Goal: Task Accomplishment & Management: Use online tool/utility

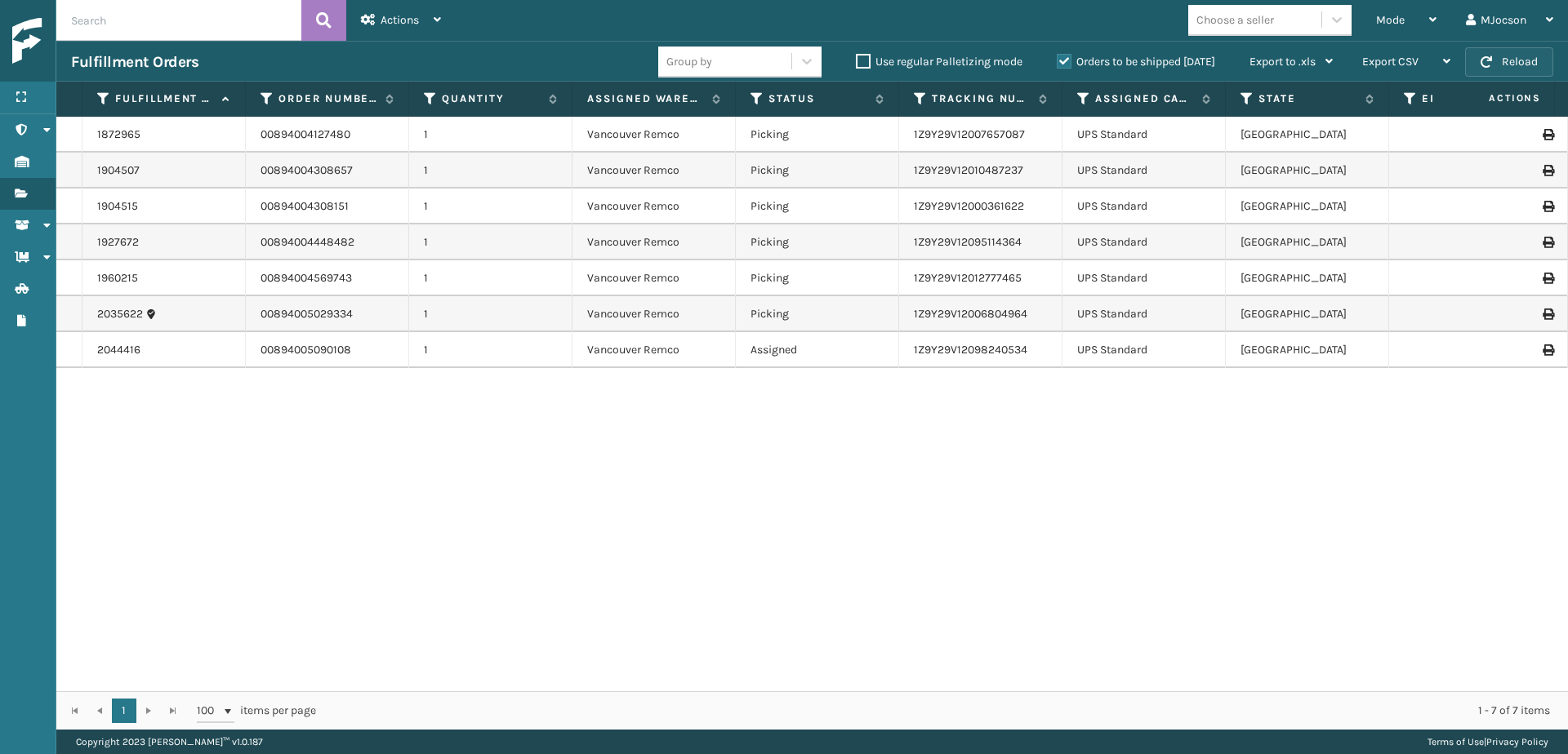
click at [1491, 60] on span "button" at bounding box center [1486, 61] width 11 height 11
click at [1393, 19] on span "Mode" at bounding box center [1390, 20] width 28 height 14
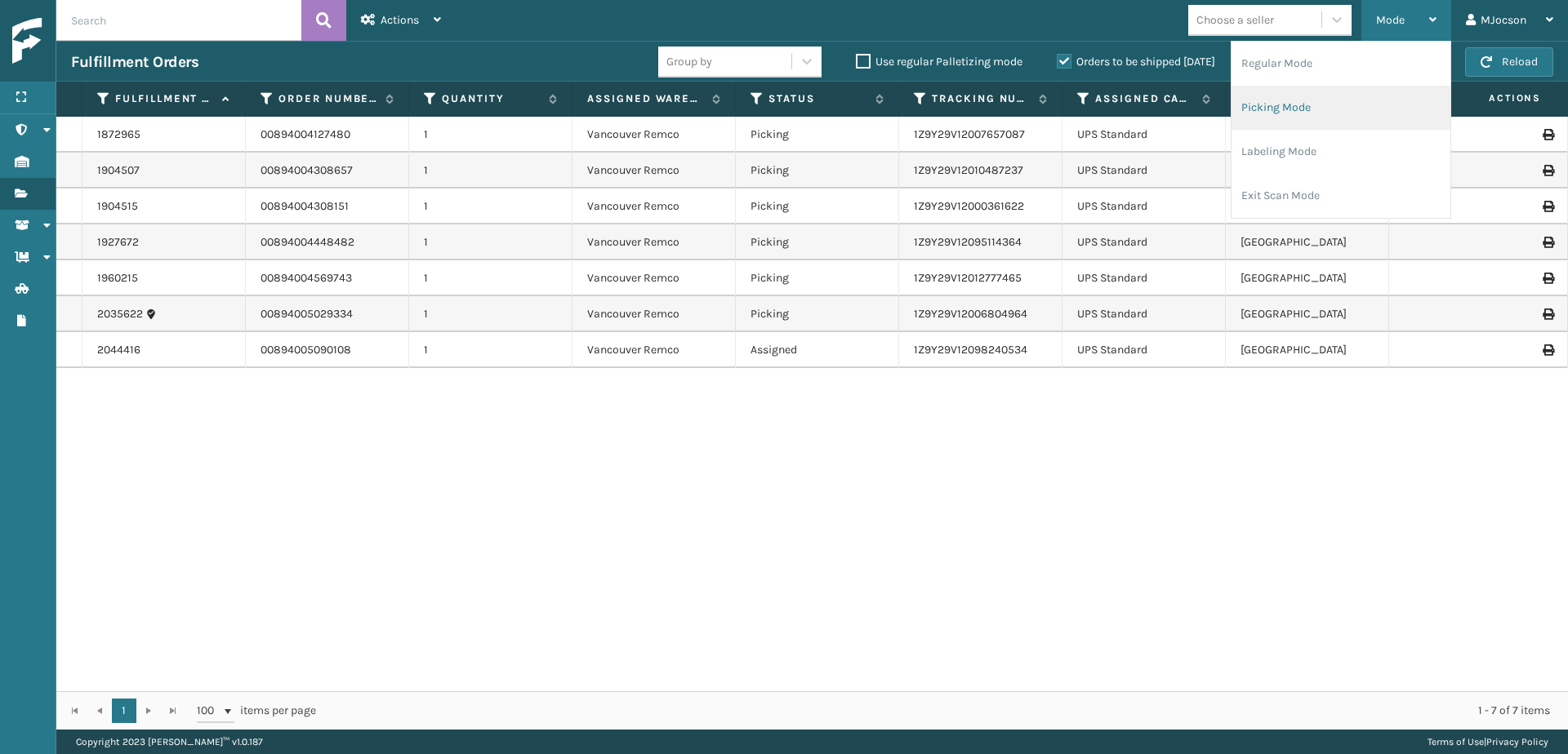
click at [1319, 113] on li "Picking Mode" at bounding box center [1341, 107] width 219 height 44
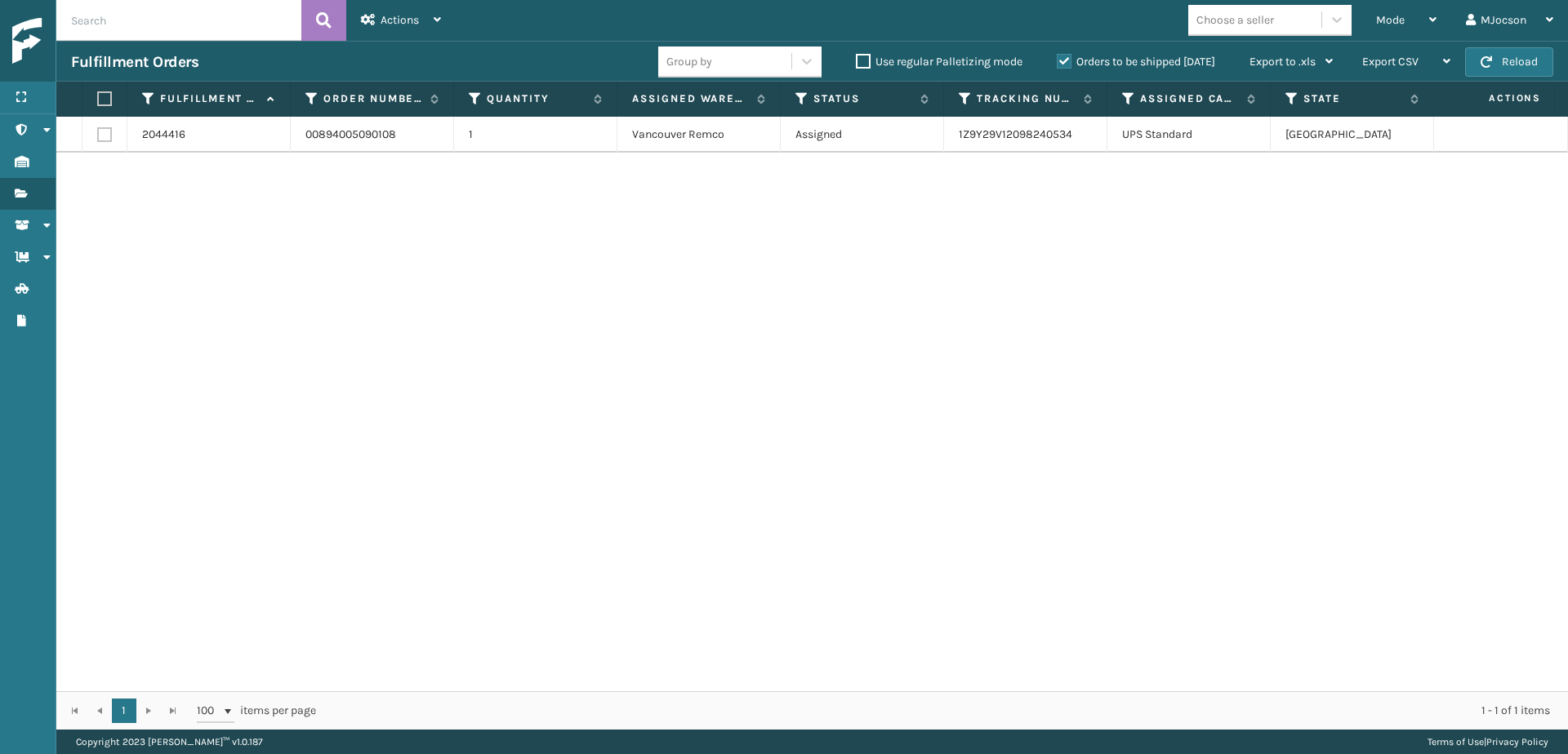
click at [112, 130] on td at bounding box center [105, 135] width 45 height 36
click at [107, 99] on label at bounding box center [102, 98] width 9 height 15
click at [98, 99] on input "checkbox" at bounding box center [98, 99] width 1 height 10
checkbox input "true"
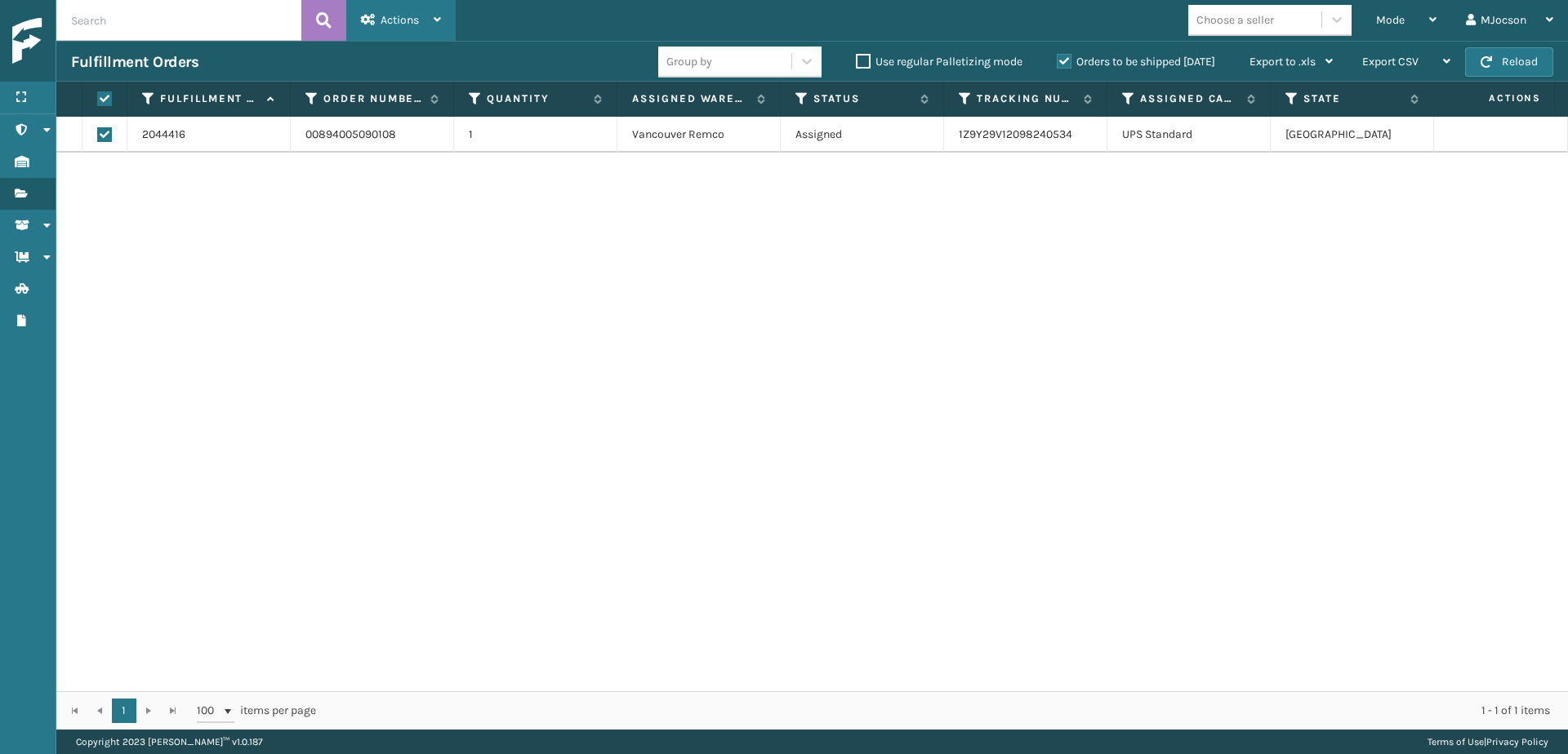
click at [387, 23] on span "Actions" at bounding box center [400, 20] width 38 height 14
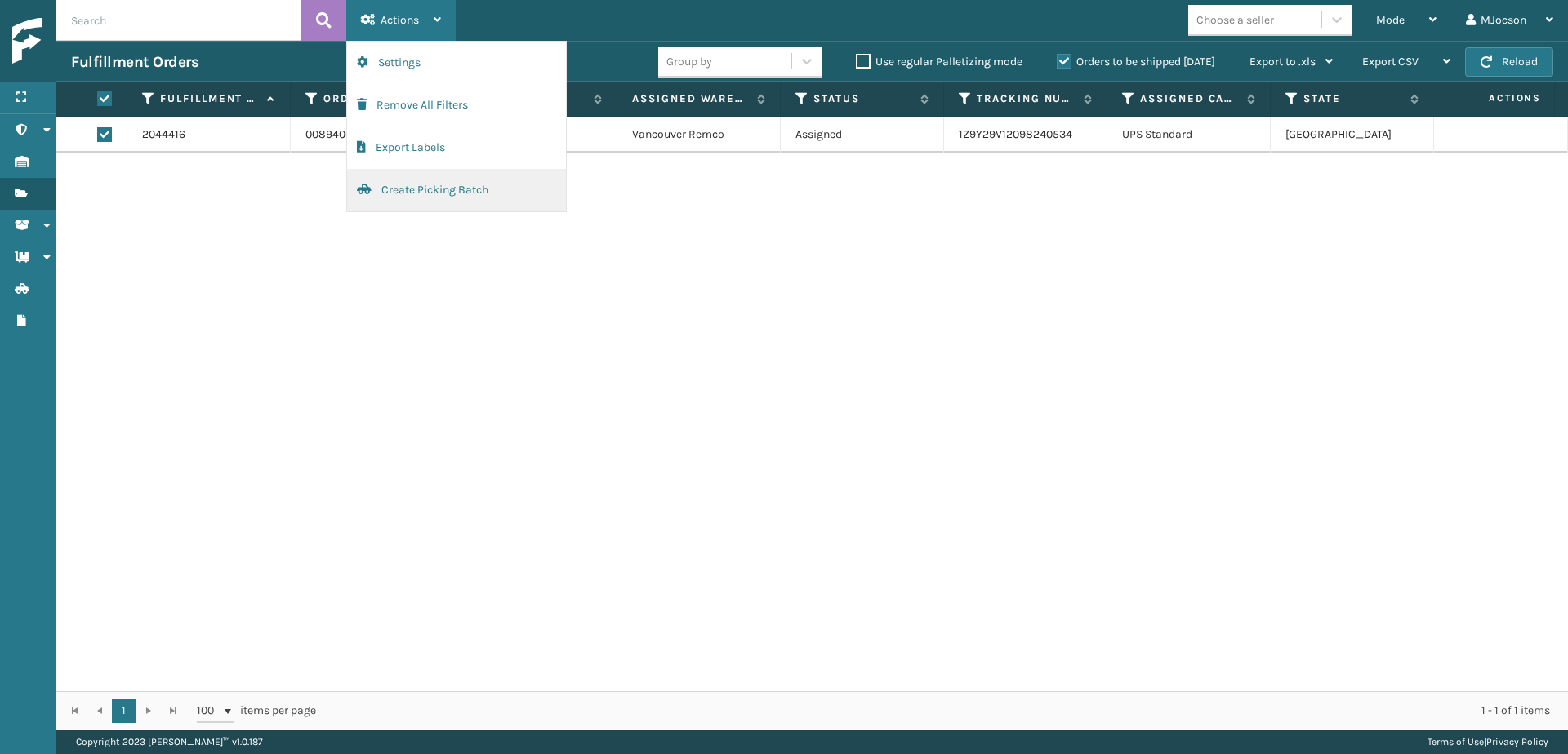
click at [439, 184] on button "Create Picking Batch" at bounding box center [457, 190] width 219 height 42
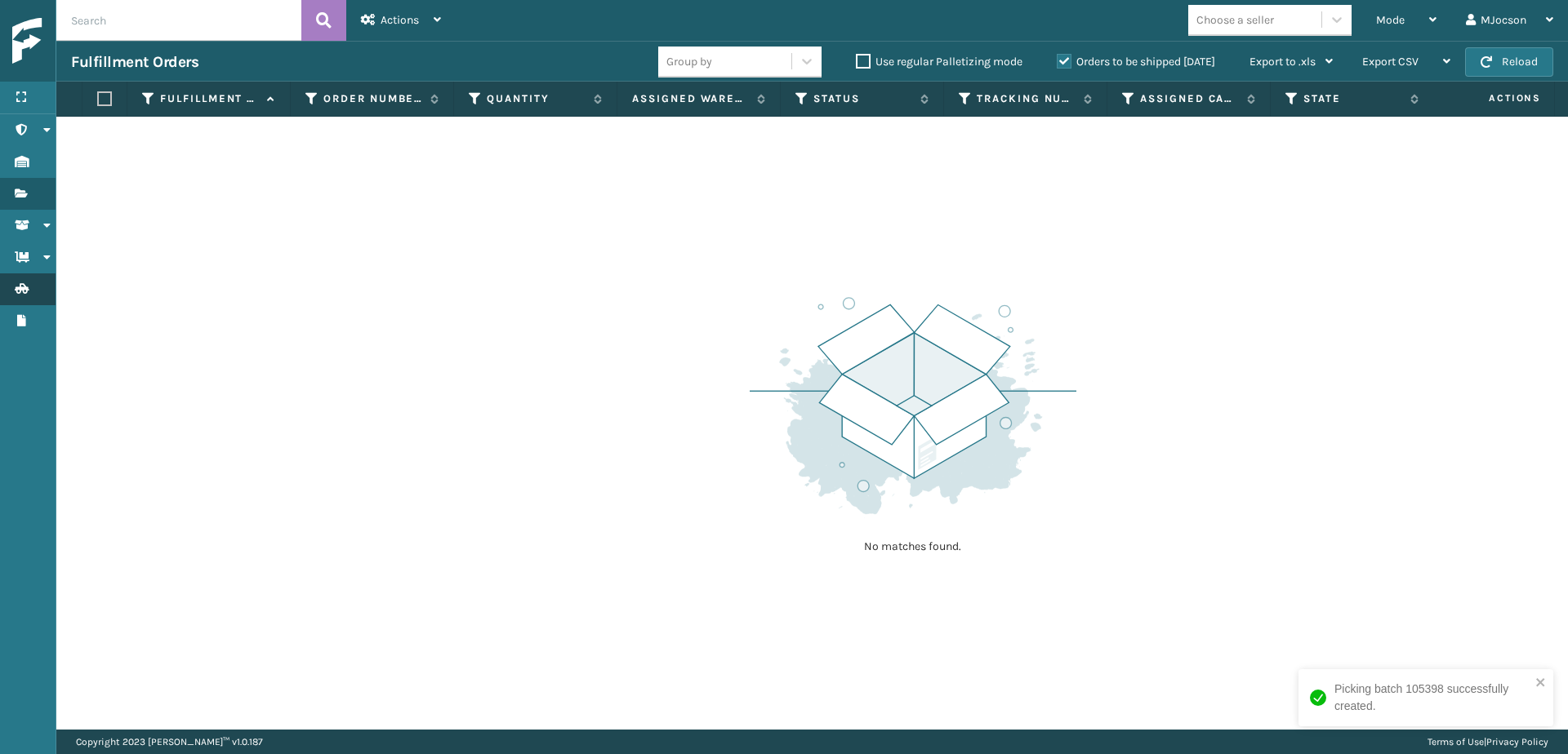
click at [30, 280] on link "Batches" at bounding box center [28, 289] width 55 height 32
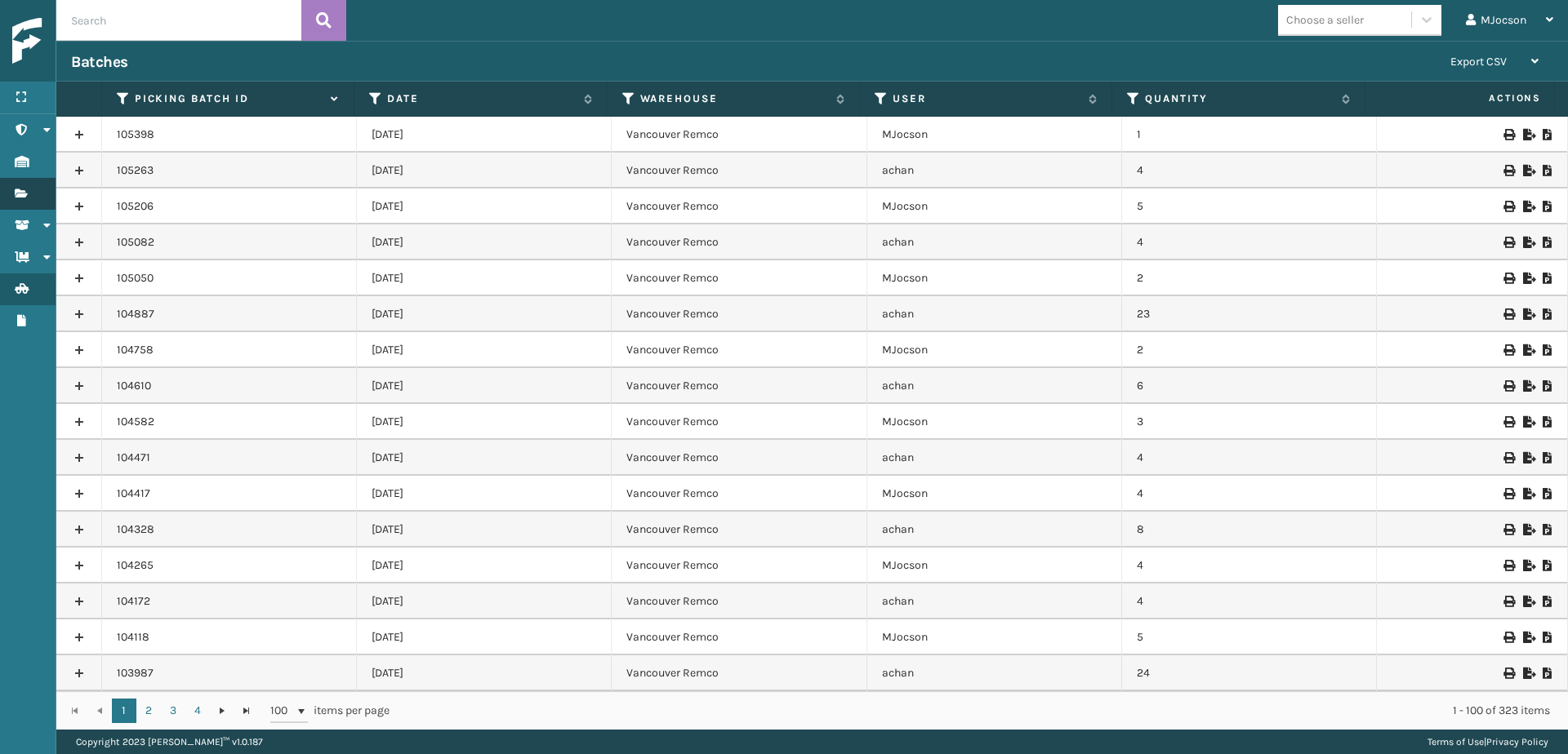
click at [16, 185] on link "Containers Fulfillment Orders" at bounding box center [28, 193] width 55 height 32
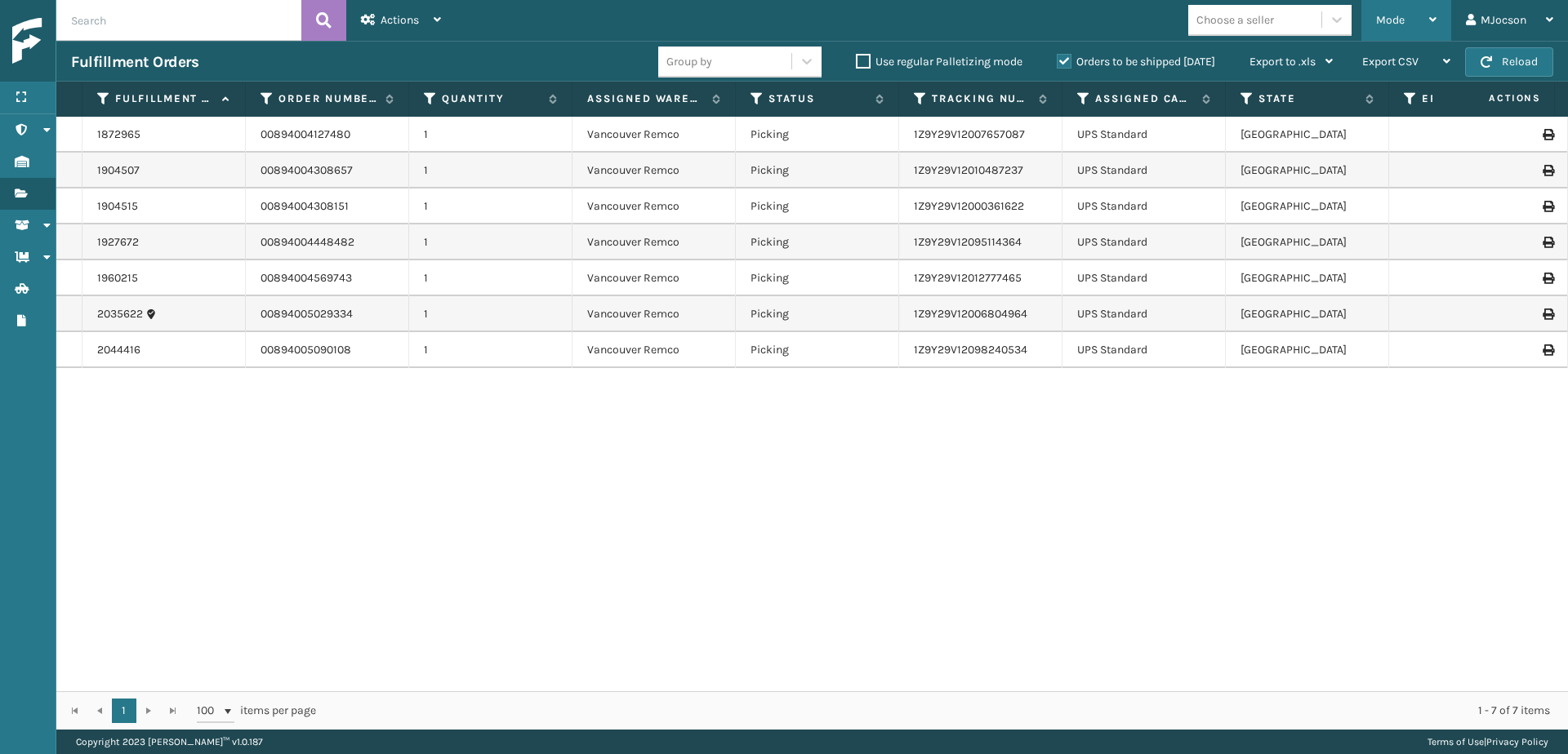
click at [1394, 16] on span "Mode" at bounding box center [1390, 20] width 28 height 14
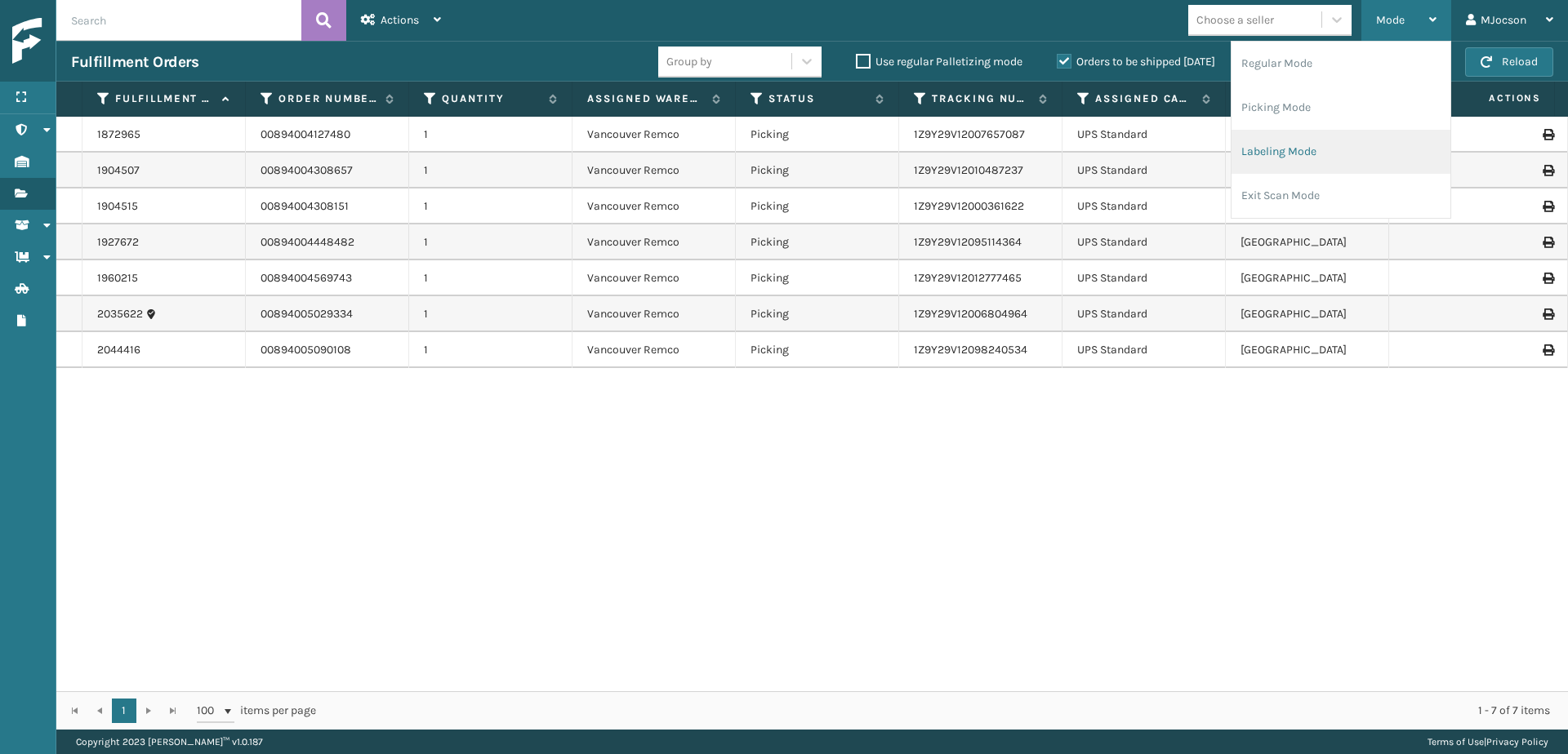
click at [1287, 157] on li "Labeling Mode" at bounding box center [1341, 151] width 219 height 44
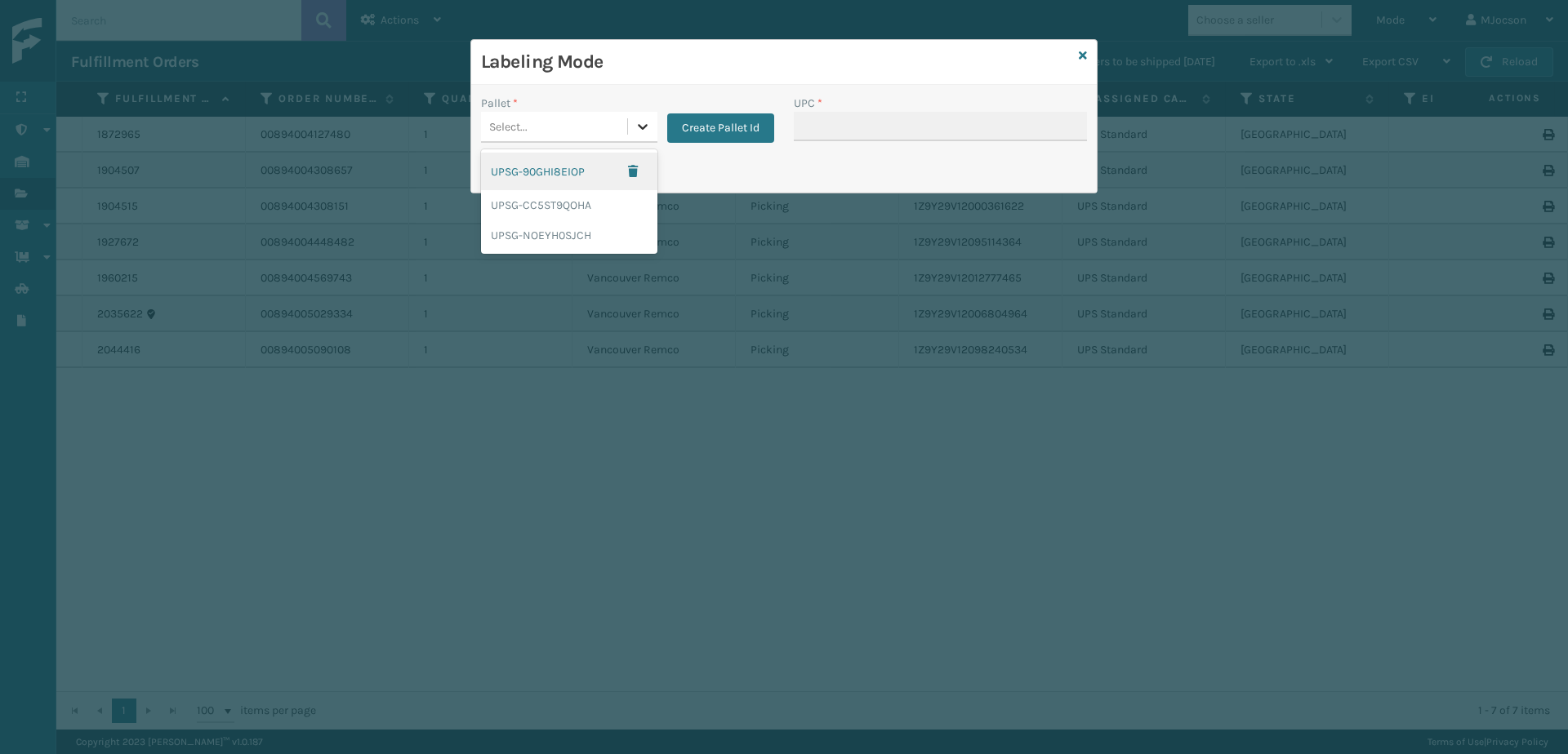
click at [645, 129] on icon at bounding box center [642, 126] width 16 height 16
click at [599, 234] on div "UPSG-NOEYH0SJCH" at bounding box center [569, 236] width 176 height 30
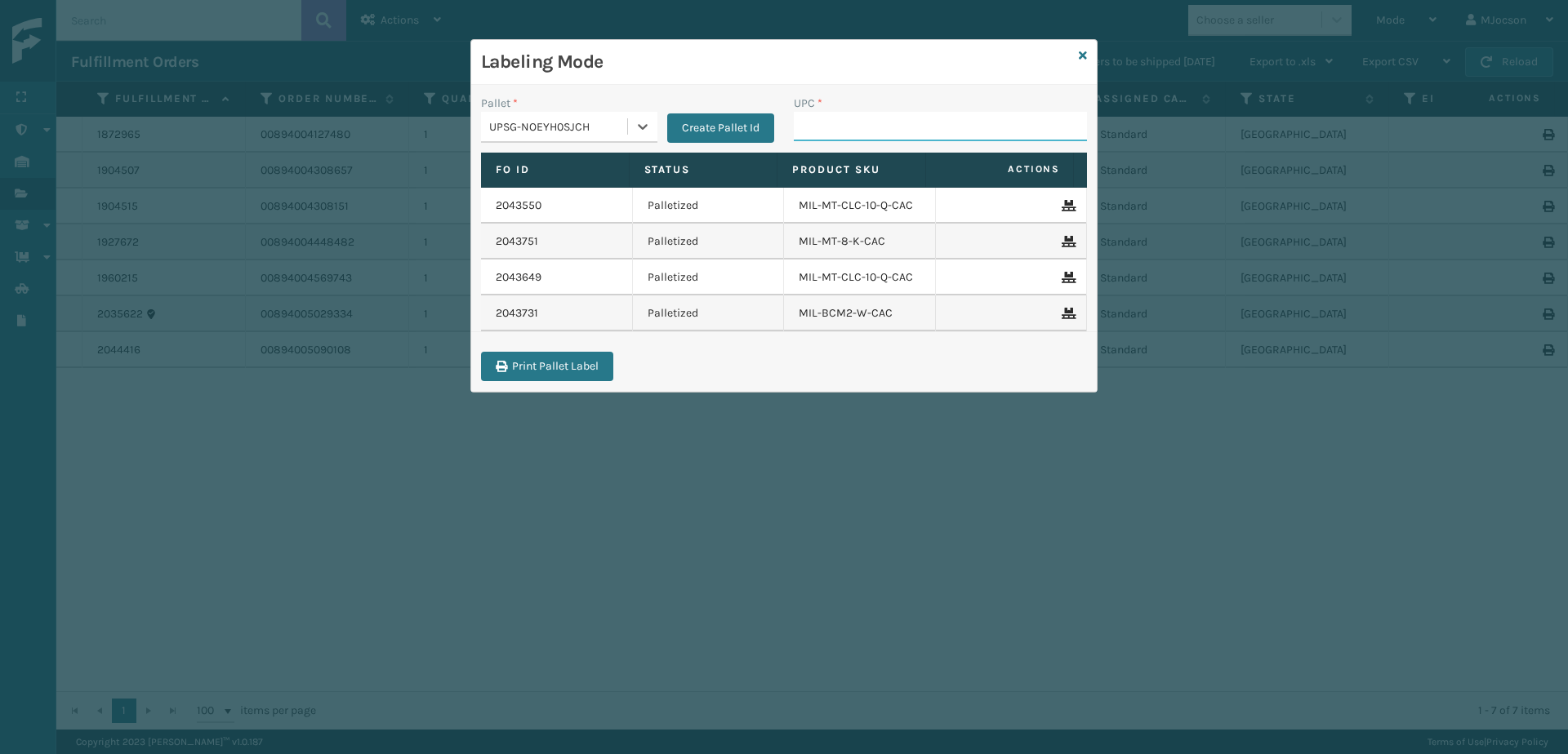
click at [844, 125] on input "UPC *" at bounding box center [941, 127] width 293 height 29
